Goal: Information Seeking & Learning: Learn about a topic

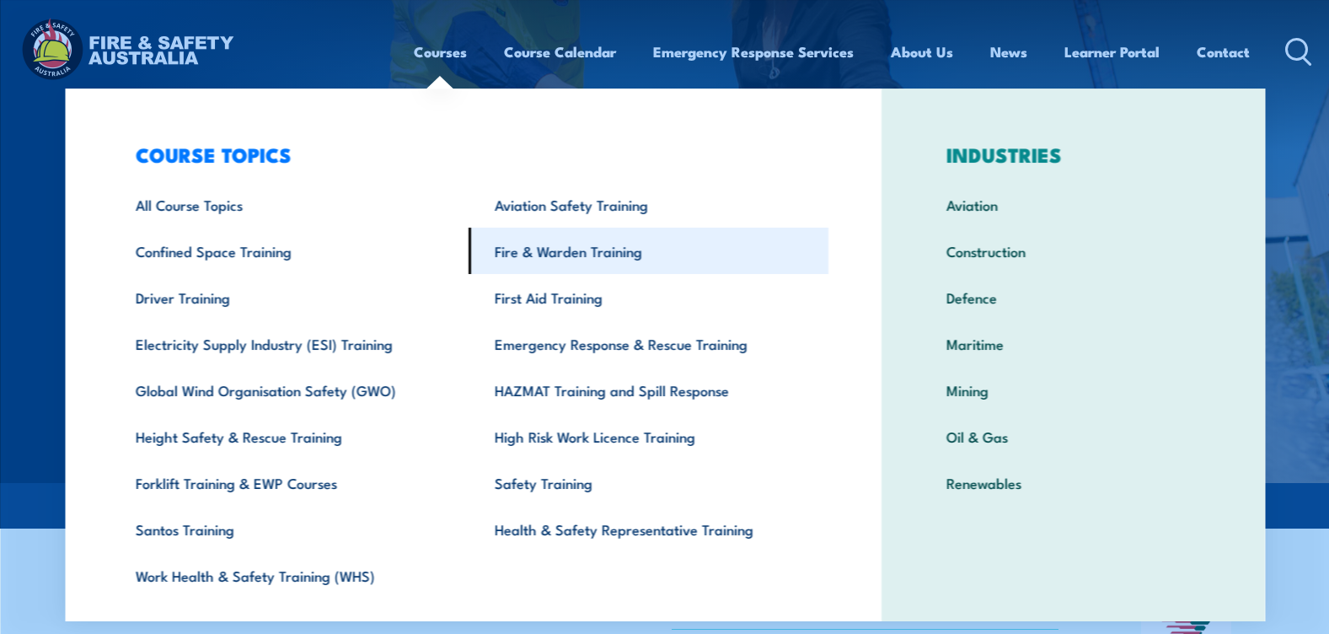
click at [524, 248] on link "Fire & Warden Training" at bounding box center [649, 251] width 360 height 46
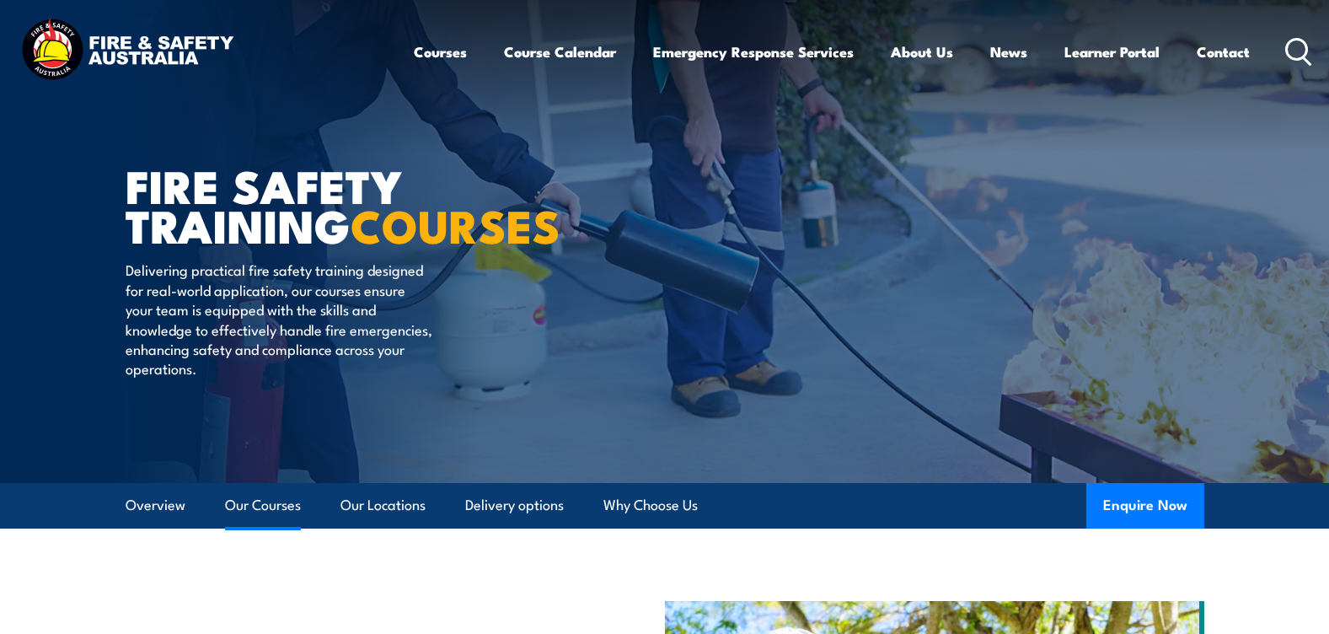
click at [256, 510] on link "Our Courses" at bounding box center [263, 505] width 76 height 45
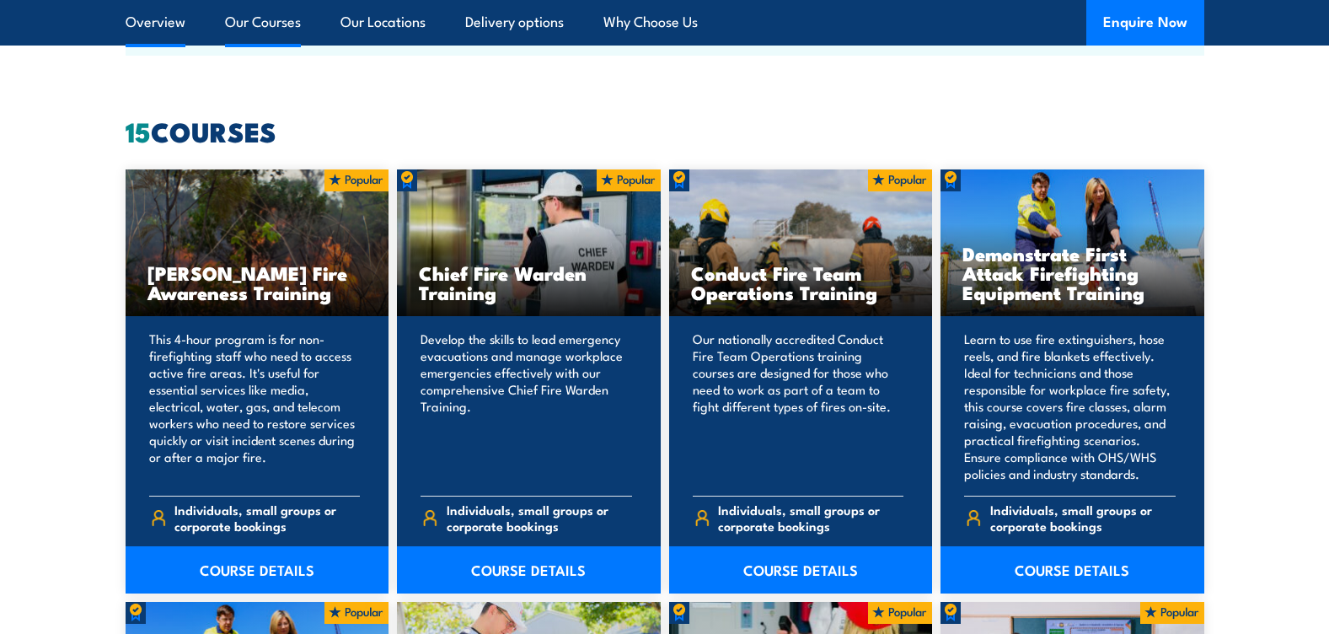
scroll to position [1279, 0]
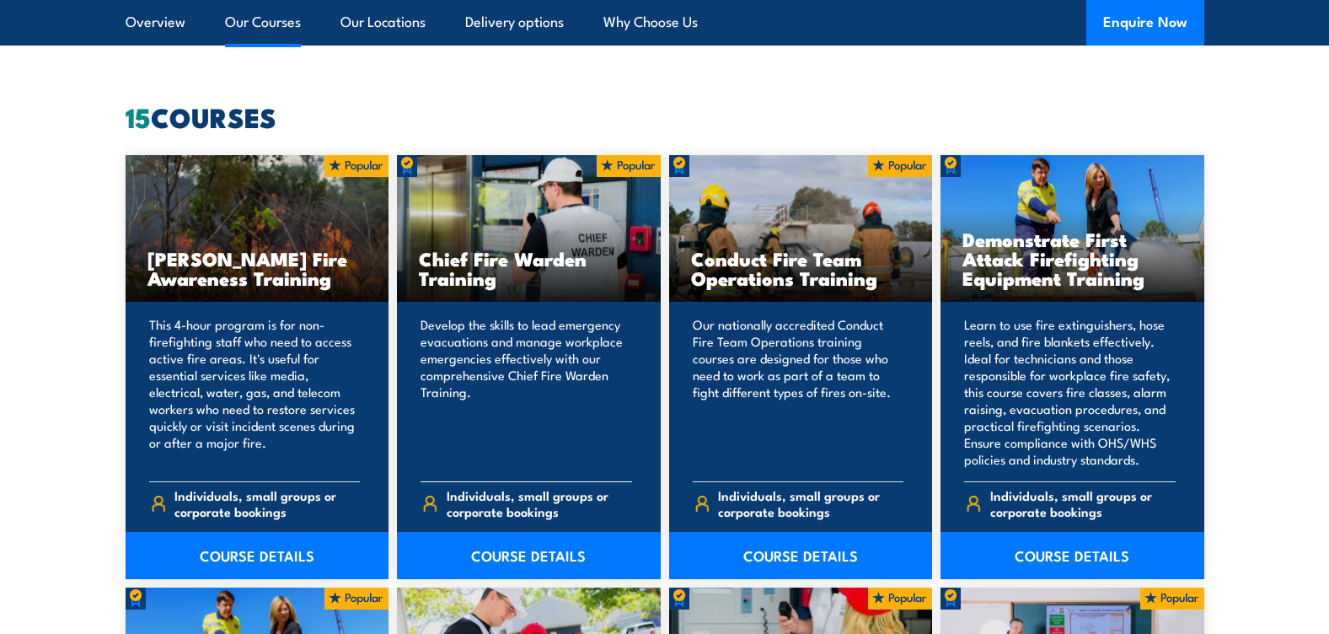
click at [591, 191] on div "Chief Fire Warden Training" at bounding box center [529, 228] width 264 height 147
click at [625, 161] on img at bounding box center [629, 166] width 64 height 22
click at [500, 494] on span "Individuals, small groups or corporate bookings" at bounding box center [539, 503] width 185 height 32
click at [505, 559] on link "COURSE DETAILS" at bounding box center [529, 555] width 264 height 47
